Goal: Task Accomplishment & Management: Use online tool/utility

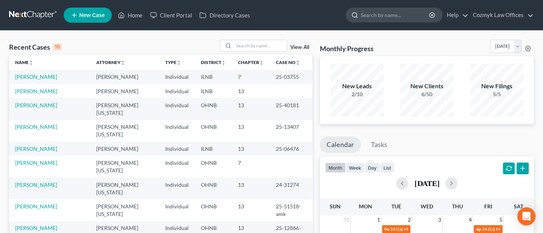
click at [379, 13] on input "search" at bounding box center [395, 15] width 69 height 14
type input "[GEOGRAPHIC_DATA]"
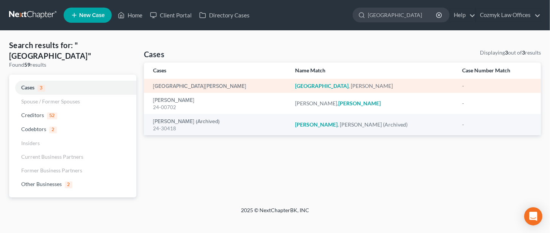
click at [170, 81] on td "[GEOGRAPHIC_DATA][PERSON_NAME]" at bounding box center [216, 86] width 145 height 14
click at [170, 84] on link "[GEOGRAPHIC_DATA][PERSON_NAME]" at bounding box center [199, 86] width 93 height 5
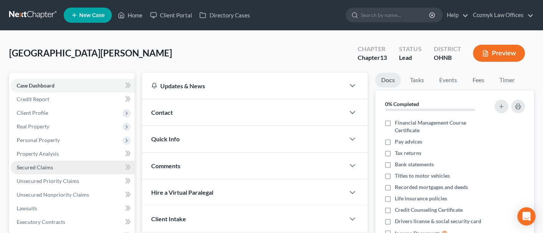
click at [39, 167] on span "Secured Claims" at bounding box center [35, 167] width 36 height 6
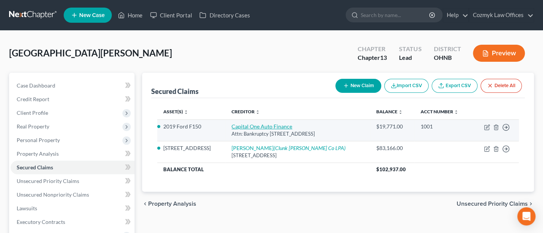
click at [274, 126] on link "Capital One Auto Finance" at bounding box center [261, 126] width 61 height 6
select select "45"
select select "4"
select select "0"
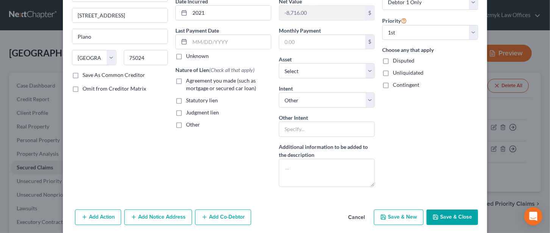
scroll to position [105, 0]
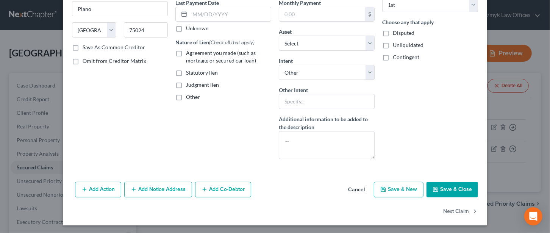
click at [449, 186] on button "Save & Close" at bounding box center [452, 190] width 52 height 16
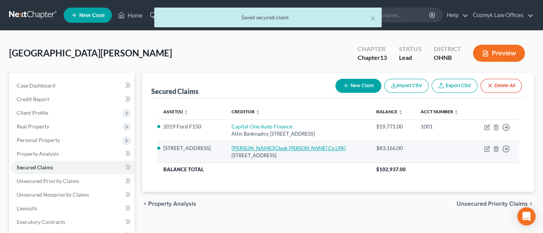
click at [272, 146] on link "[PERSON_NAME] (Clunk [PERSON_NAME] Co LPA)" at bounding box center [288, 148] width 114 height 6
select select "45"
select select "4"
select select "0"
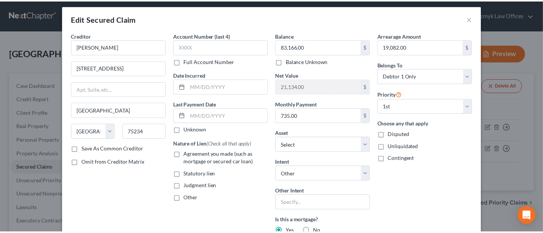
scroll to position [0, 0]
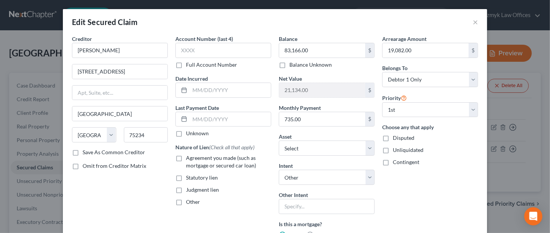
click at [468, 22] on div "Edit Secured Claim ×" at bounding box center [275, 22] width 424 height 26
click at [473, 22] on button "×" at bounding box center [475, 21] width 5 height 9
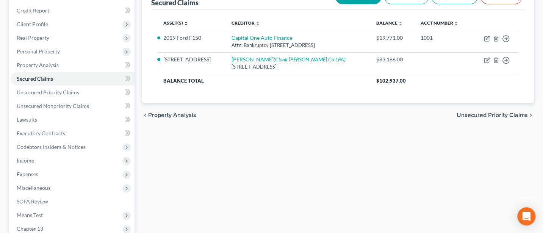
scroll to position [183, 0]
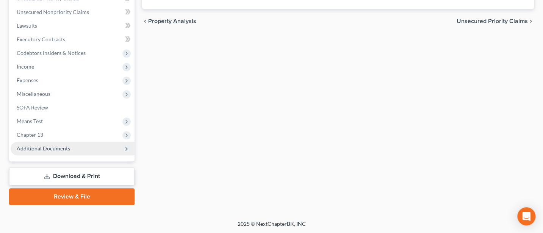
click at [56, 148] on span "Additional Documents" at bounding box center [43, 148] width 53 height 6
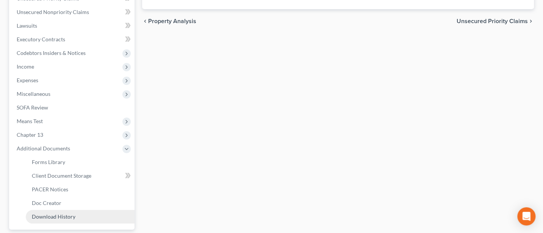
click at [58, 216] on span "Download History" at bounding box center [54, 216] width 44 height 6
